Goal: Browse casually

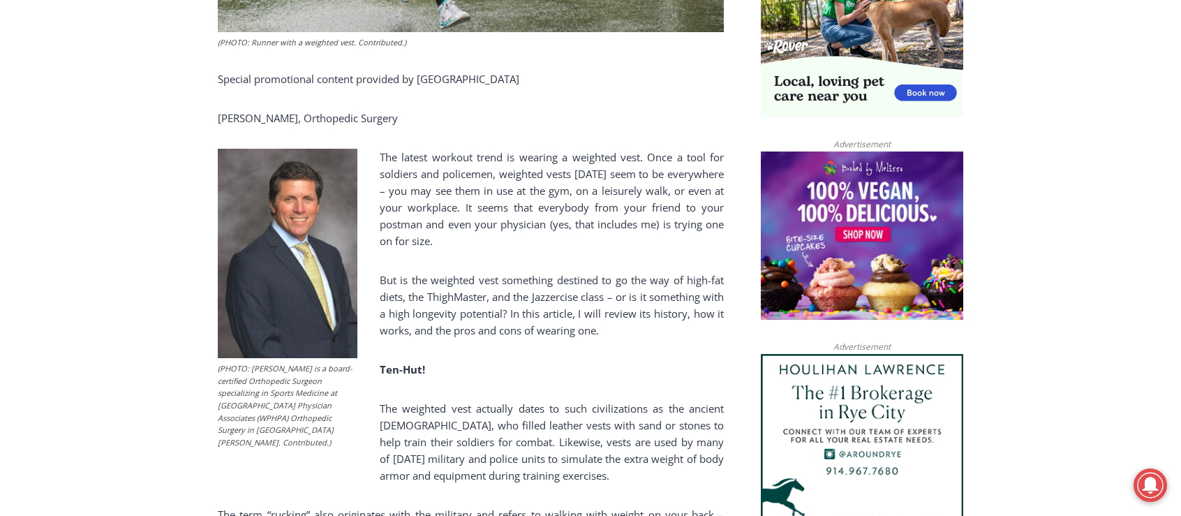
scroll to position [1019, 0]
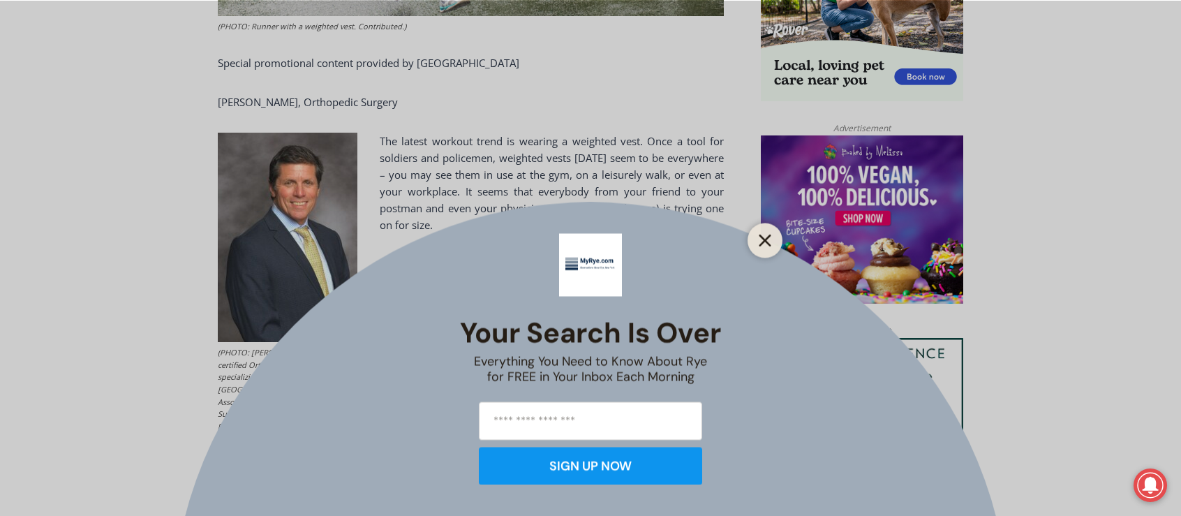
click at [757, 239] on button "Close" at bounding box center [765, 240] width 20 height 20
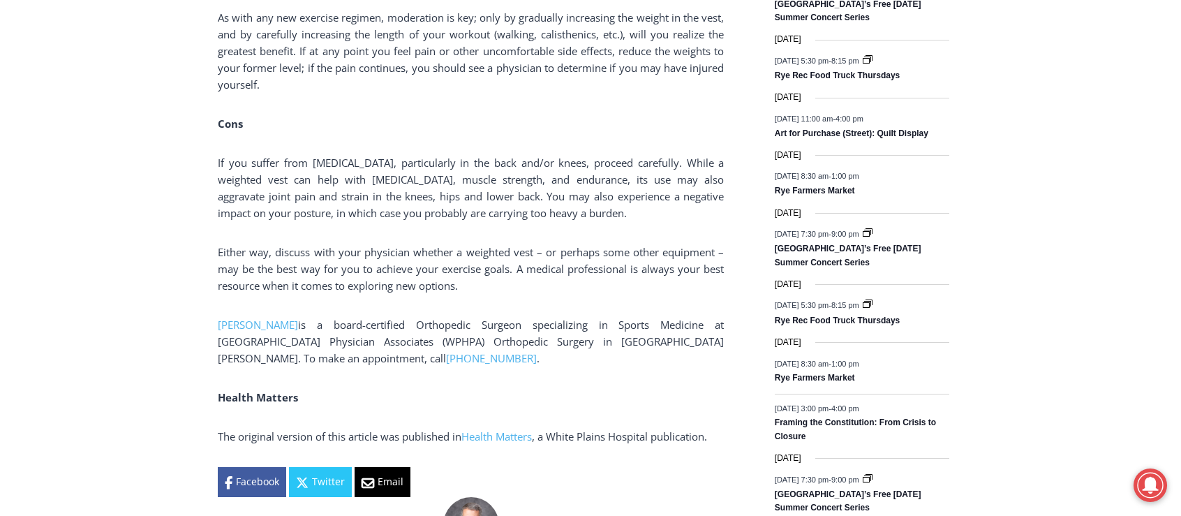
scroll to position [1926, 0]
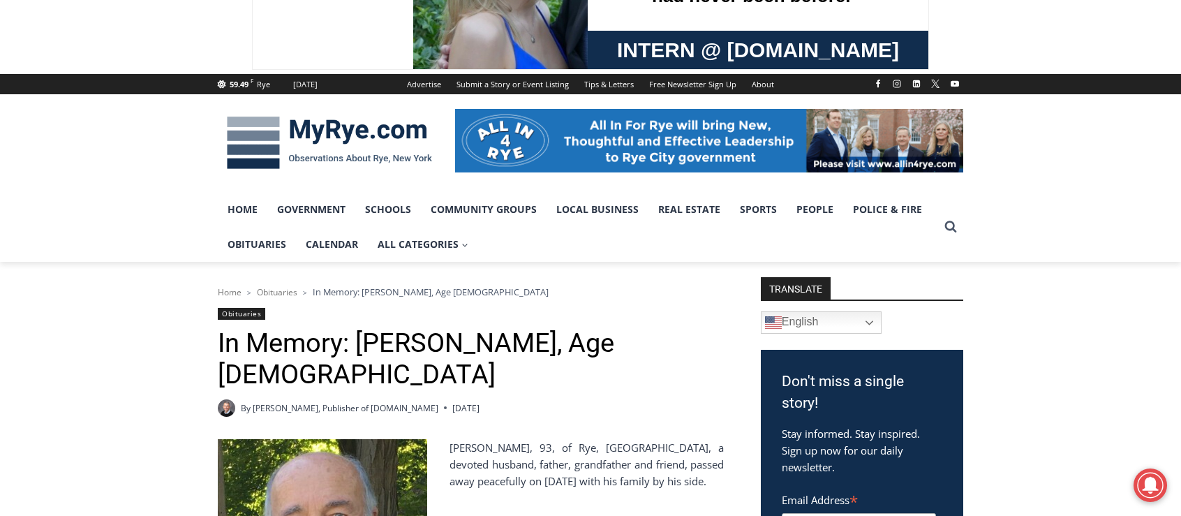
scroll to position [46, 0]
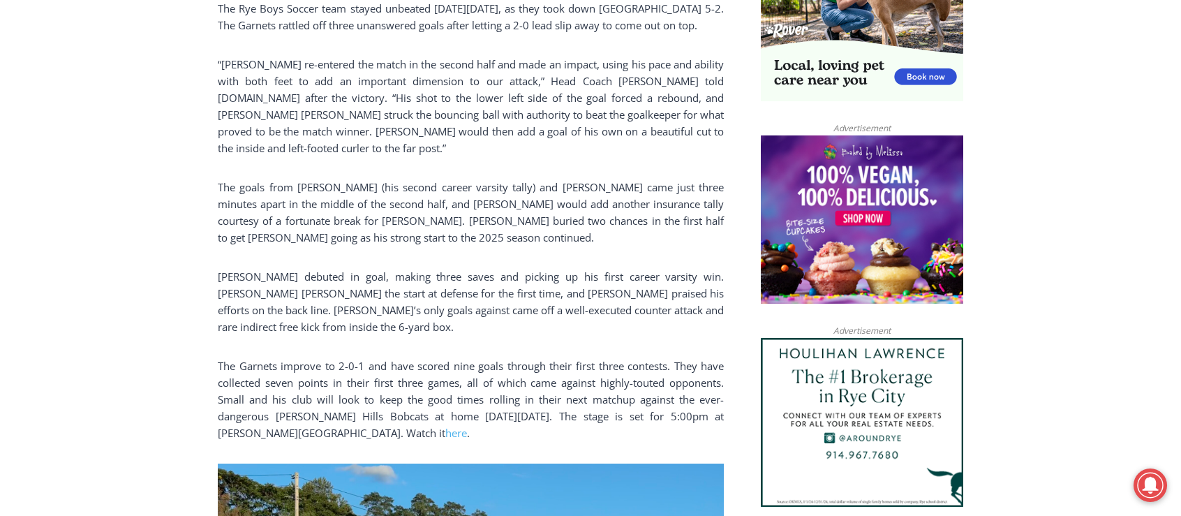
scroll to position [1089, 0]
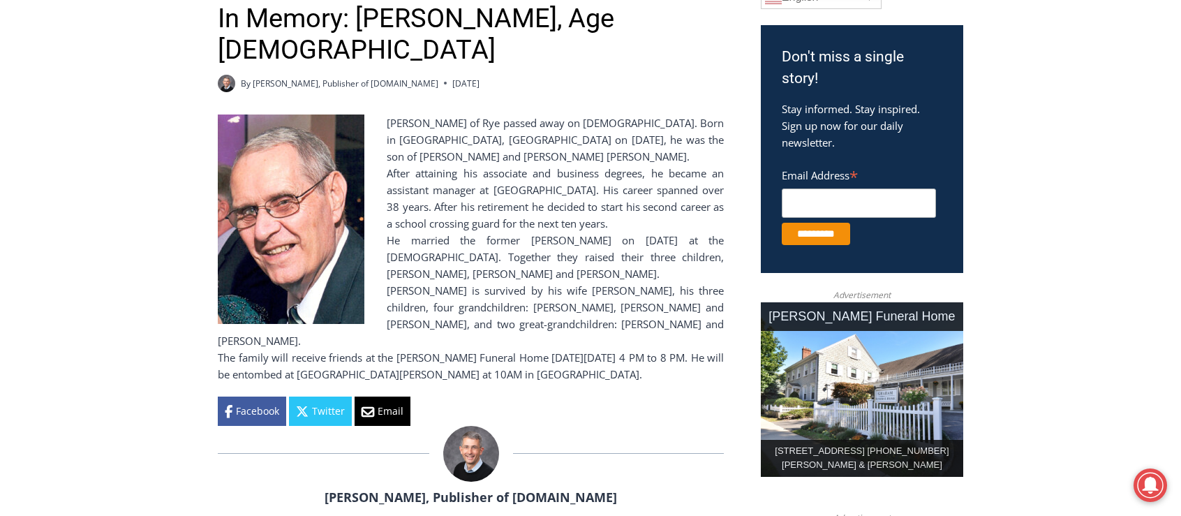
scroll to position [465, 0]
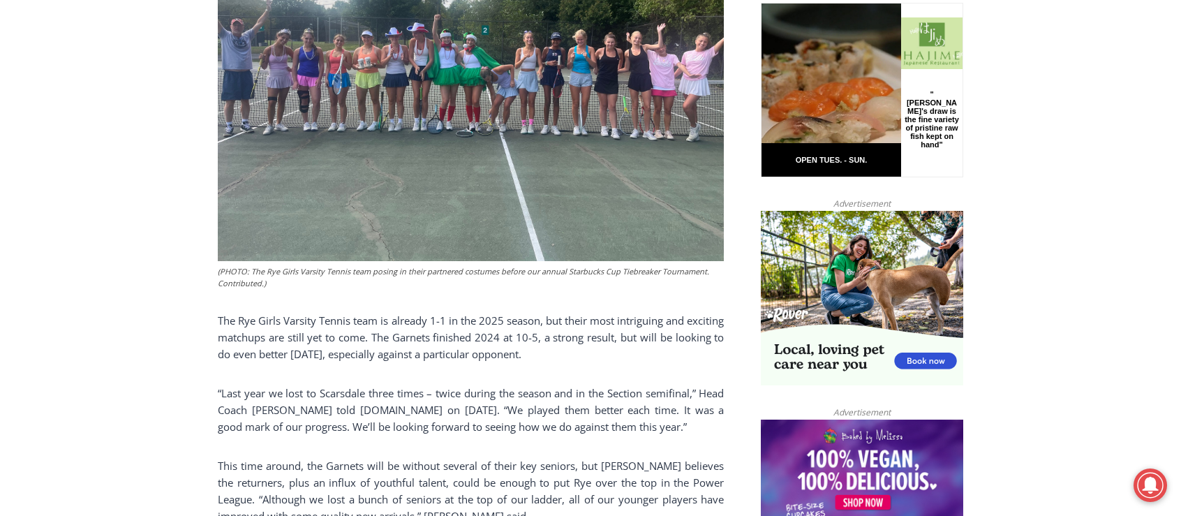
scroll to position [740, 0]
